Goal: Find specific page/section: Find specific page/section

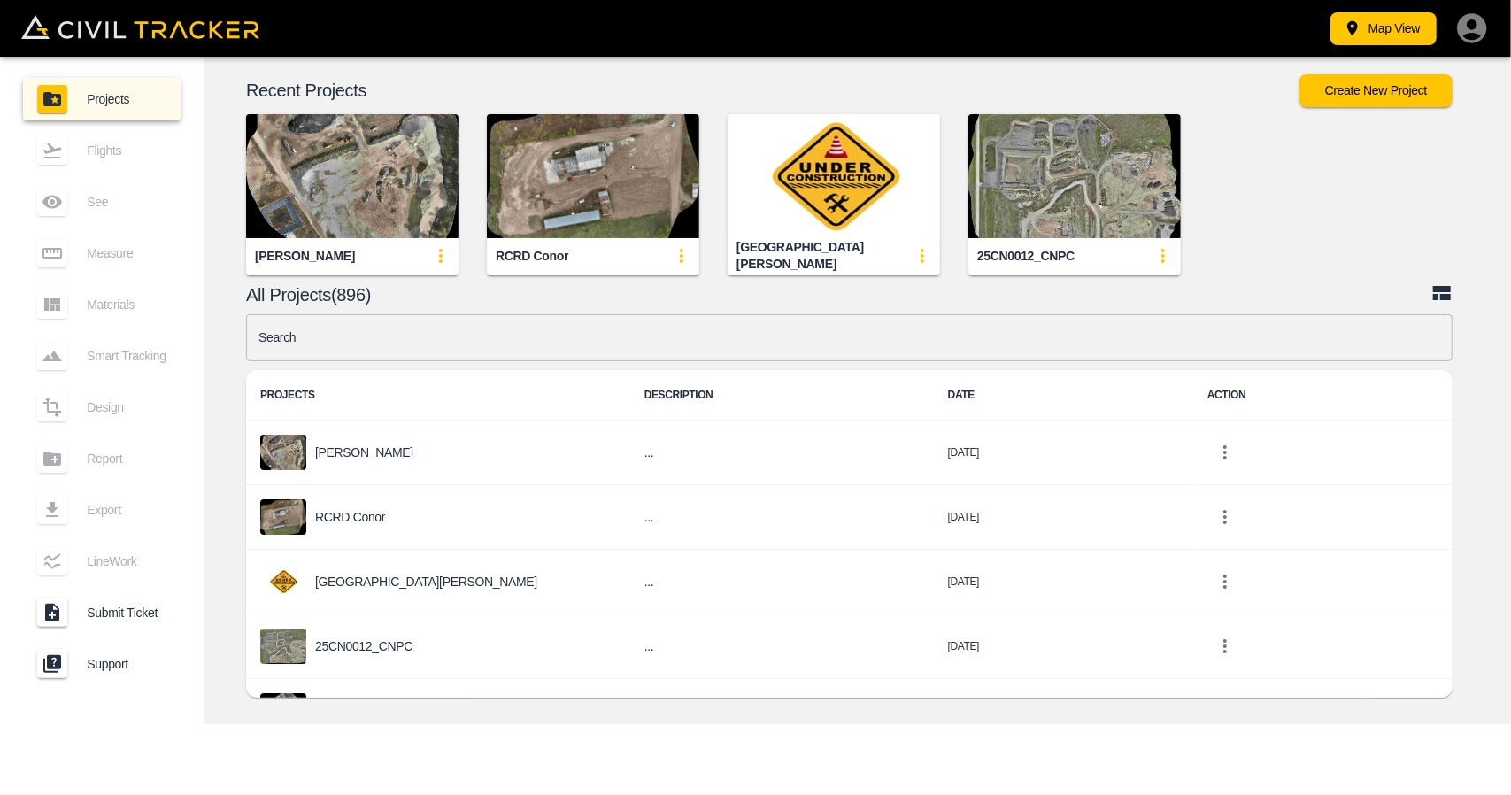
click at [391, 334] on input "text" at bounding box center [849, 337] width 1207 height 47
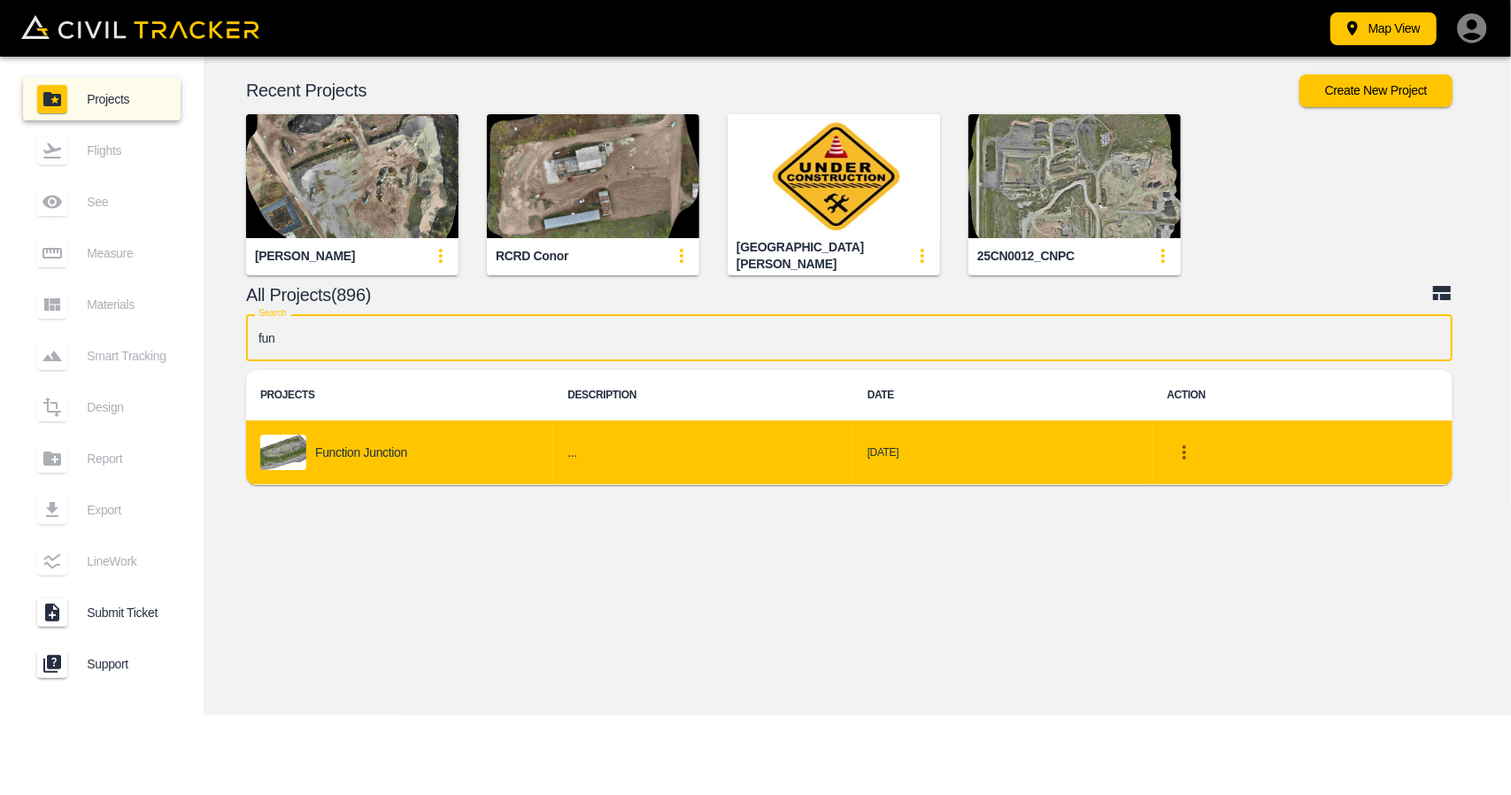
type input "fun"
click at [326, 462] on div "Function Junction" at bounding box center [399, 452] width 279 height 35
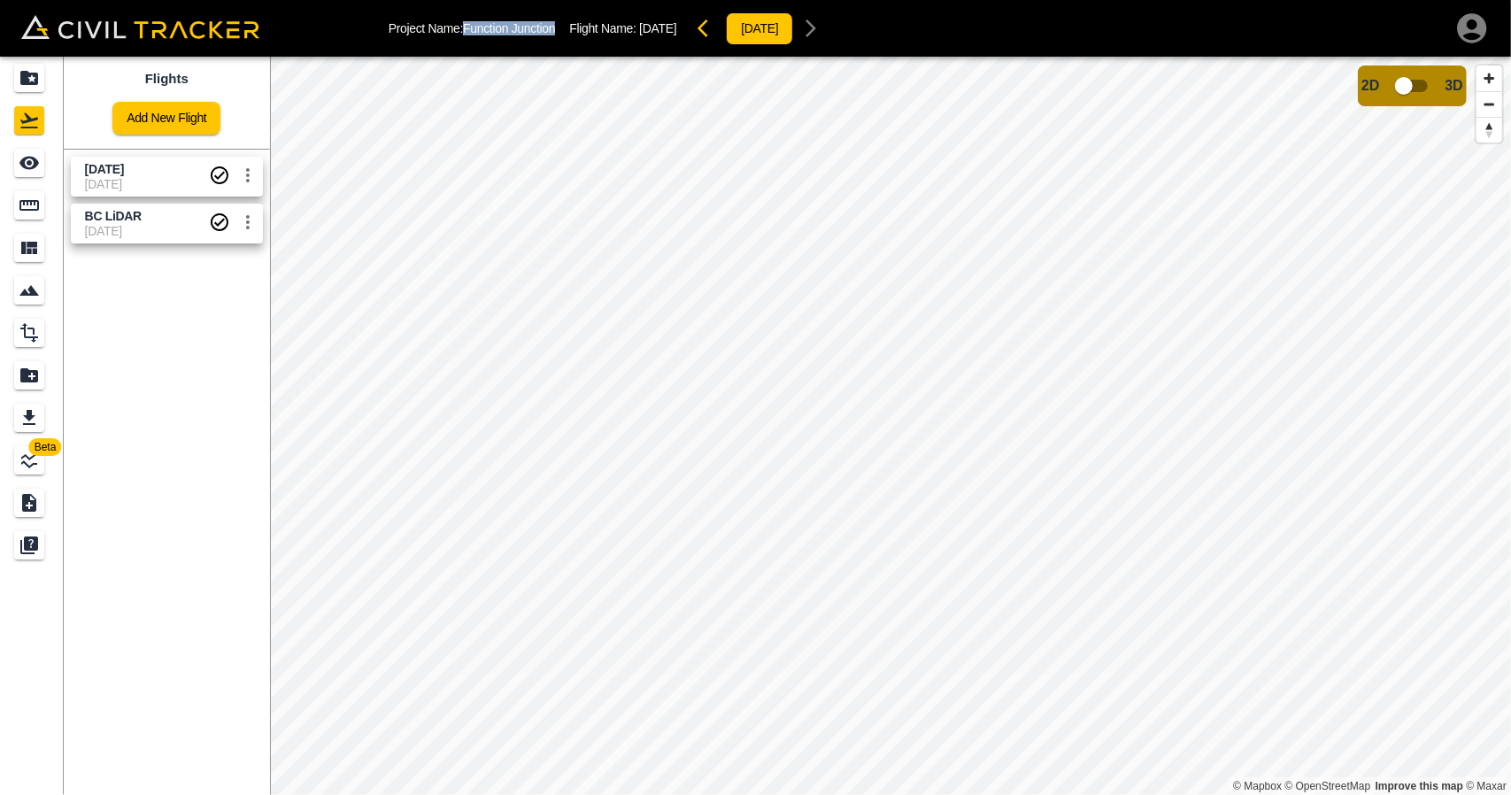
drag, startPoint x: 477, startPoint y: 33, endPoint x: 563, endPoint y: 30, distance: 85.9
click at [563, 30] on div "Project Name: Function Junction Flight Name: [DATE] [DATE]" at bounding box center [609, 28] width 441 height 35
copy p "Function Junction"
